Goal: Information Seeking & Learning: Learn about a topic

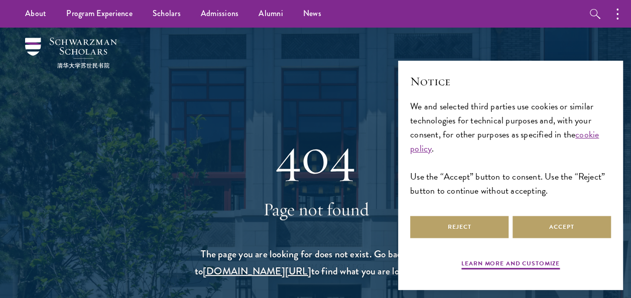
click at [586, 52] on div "404 Page not found The page you are looking for does not exist. Go back, or go …" at bounding box center [315, 184] width 571 height 313
click at [492, 223] on button "Reject" at bounding box center [459, 227] width 98 height 23
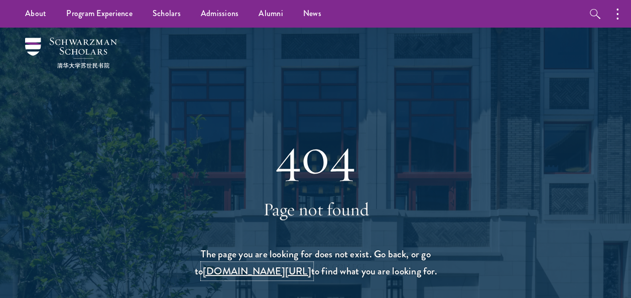
click at [294, 271] on link "schwarzmanscholars.org/search" at bounding box center [256, 271] width 108 height 15
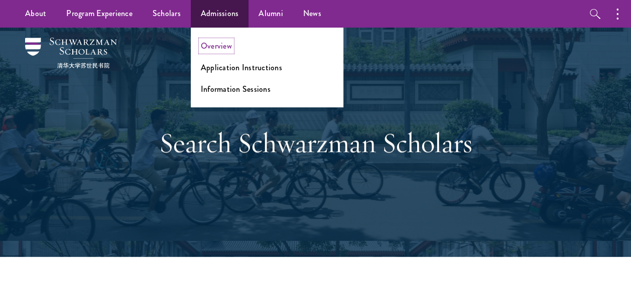
click at [213, 44] on link "Overview" at bounding box center [216, 46] width 31 height 12
